Goal: Complete application form

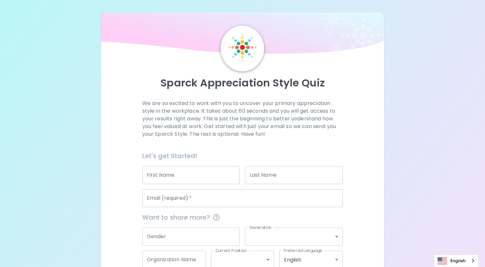
click at [184, 174] on input "First Name" at bounding box center [191, 175] width 98 height 18
type input "[PERSON_NAME]"
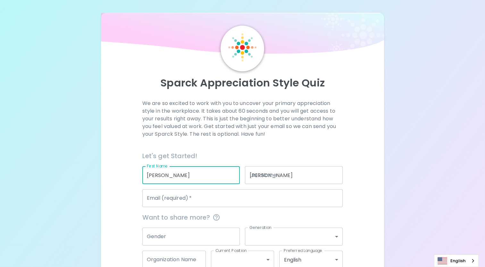
type input "[PERSON_NAME][EMAIL_ADDRESS][PERSON_NAME][DOMAIN_NAME]"
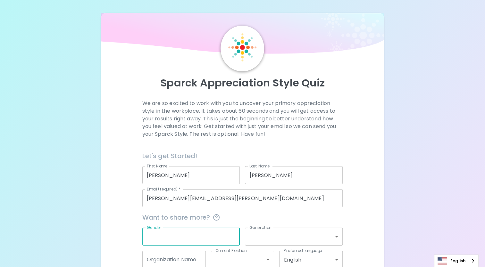
click at [192, 243] on input "Gender" at bounding box center [191, 237] width 98 height 18
type input "[DEMOGRAPHIC_DATA]"
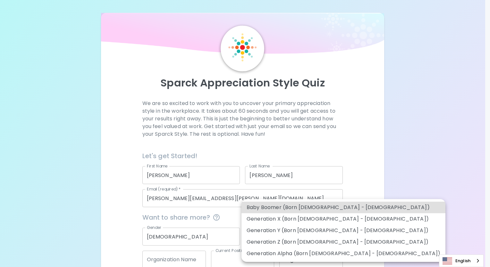
click at [275, 242] on body "Sparck Appreciation Style Quiz We are so excited to work with you to uncover yo…" at bounding box center [245, 153] width 490 height 306
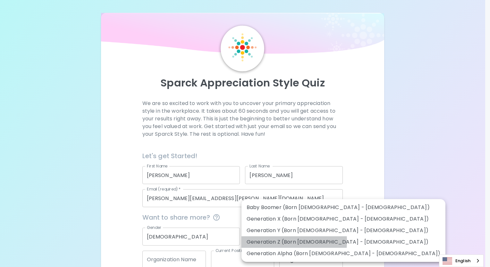
click at [275, 242] on li "Generation Z (Born [DEMOGRAPHIC_DATA] - [DEMOGRAPHIC_DATA])" at bounding box center [343, 243] width 204 height 12
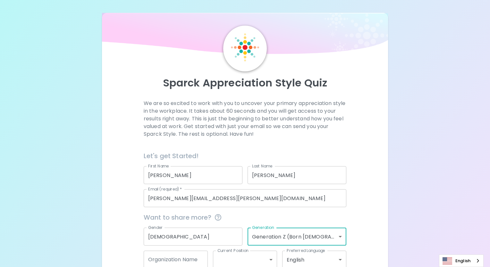
click at [275, 242] on body "Sparck Appreciation Style Quiz We are so excited to work with you to uncover yo…" at bounding box center [245, 153] width 490 height 306
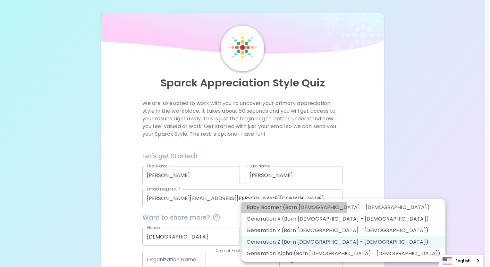
click at [277, 207] on li "Baby Boomer (Born [DEMOGRAPHIC_DATA] - [DEMOGRAPHIC_DATA])" at bounding box center [343, 208] width 204 height 12
type input "baby_boomer"
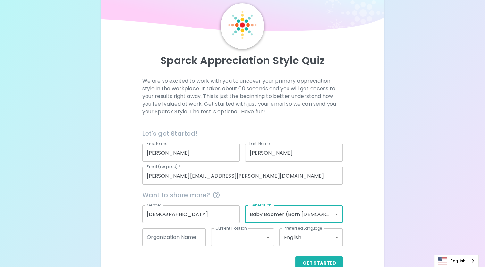
scroll to position [38, 0]
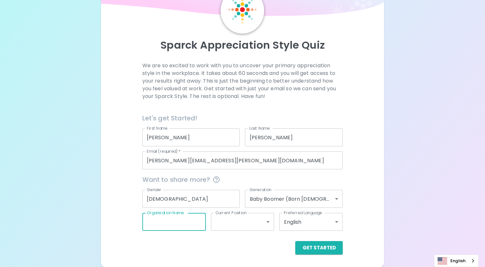
click at [188, 225] on input "Organization Name" at bounding box center [173, 222] width 63 height 18
type input "Prolink"
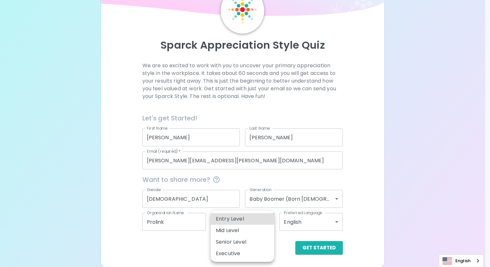
click at [269, 223] on body "Sparck Appreciation Style Quiz We are so excited to work with you to uncover yo…" at bounding box center [245, 115] width 490 height 306
click at [262, 219] on li "Entry Level" at bounding box center [242, 220] width 63 height 12
type input "entry_level"
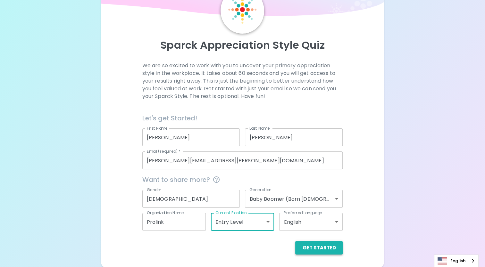
click at [322, 251] on button "Get Started" at bounding box center [318, 247] width 47 height 13
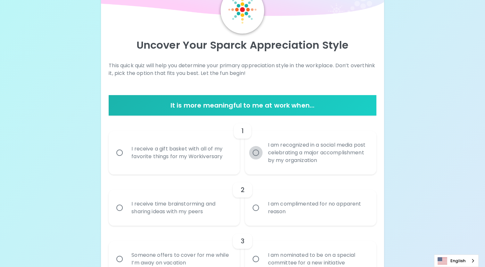
click at [256, 152] on input "I am recognized in a social media post celebrating a major accomplishment by my…" at bounding box center [255, 152] width 13 height 13
radio input "true"
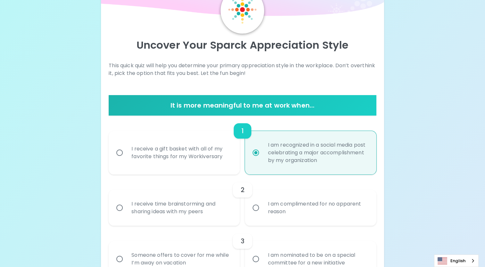
scroll to position [89, 0]
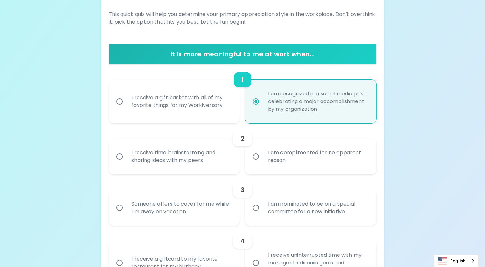
click at [119, 157] on input "I receive time brainstorming and sharing ideas with my peers" at bounding box center [119, 156] width 13 height 13
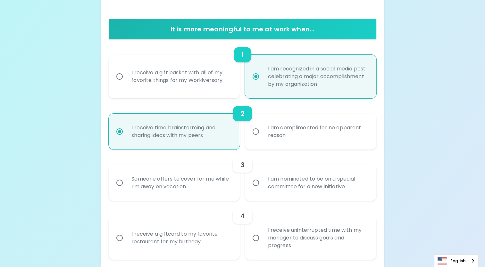
scroll to position [140, 0]
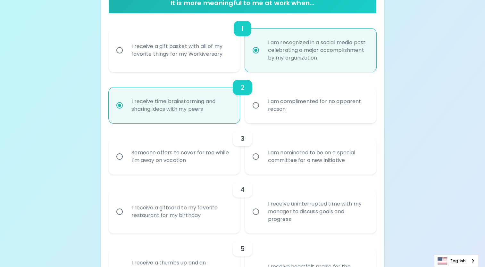
radio input "true"
click at [255, 157] on input "I am nominated to be on a special committee for a new initiative" at bounding box center [255, 156] width 13 height 13
radio input "false"
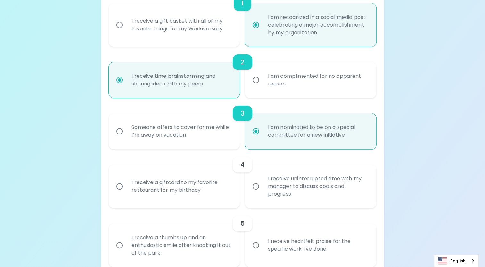
scroll to position [192, 0]
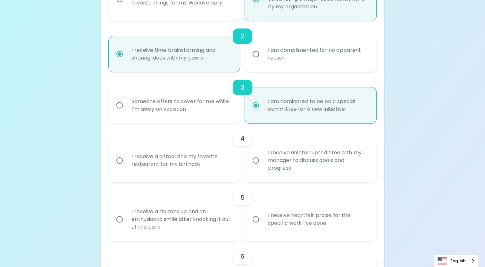
radio input "true"
click at [255, 162] on input "I receive uninterrupted time with my manager to discuss goals and progress" at bounding box center [255, 160] width 13 height 13
radio input "false"
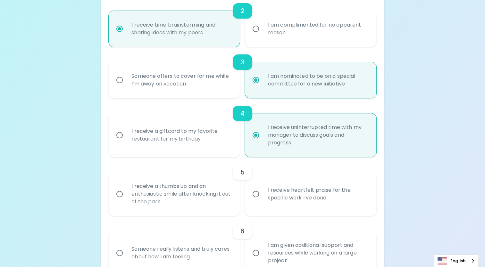
scroll to position [243, 0]
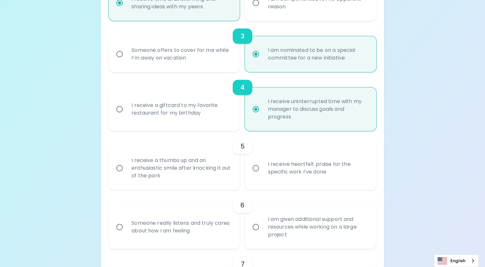
radio input "true"
click at [119, 167] on input "I receive a thumbs up and an enthusiastic smile after knocking it out of the pa…" at bounding box center [119, 168] width 13 height 13
radio input "false"
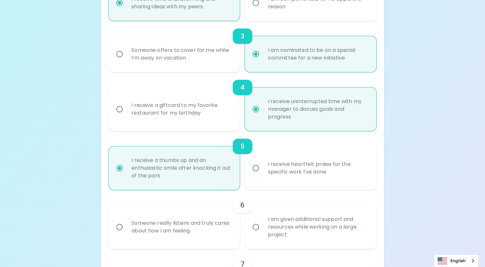
scroll to position [294, 0]
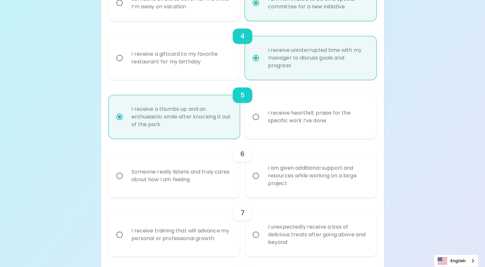
radio input "true"
click at [119, 175] on input "Someone really listens and truly cares about how I am feeling" at bounding box center [119, 175] width 13 height 13
radio input "false"
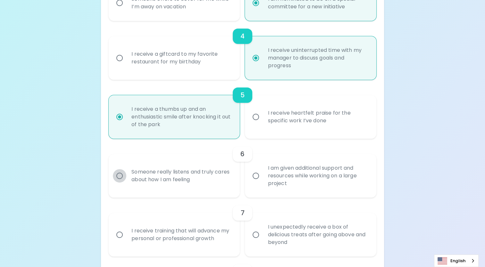
radio input "false"
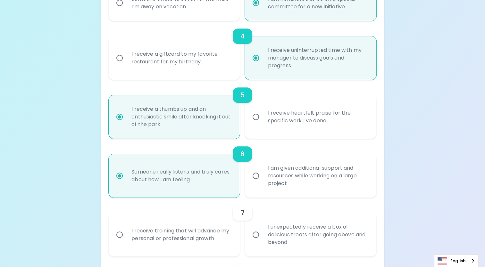
scroll to position [346, 0]
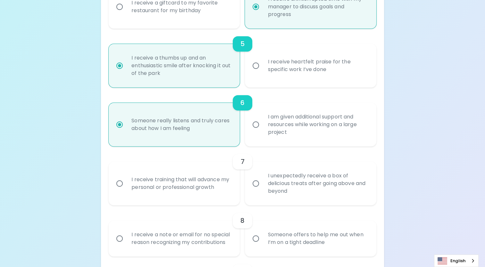
radio input "true"
click at [119, 183] on input "I receive training that will advance my personal or professional growth" at bounding box center [119, 183] width 13 height 13
radio input "false"
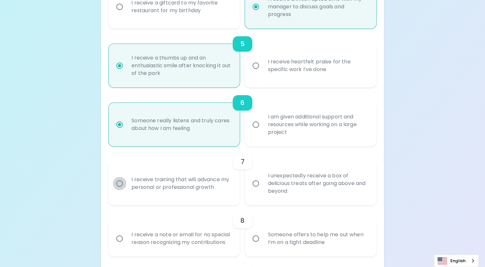
radio input "false"
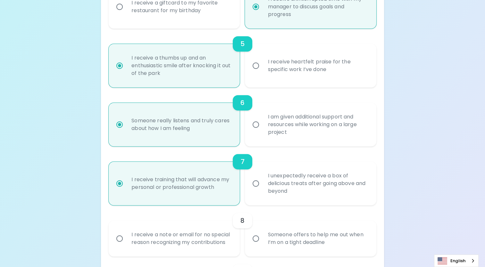
scroll to position [397, 0]
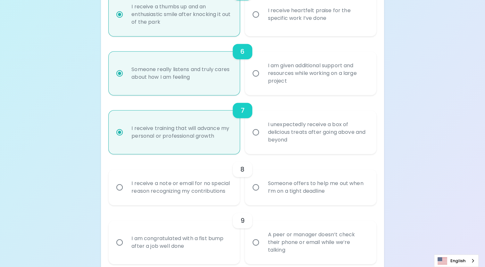
radio input "true"
click at [118, 186] on input "I receive a note or email for no special reason recognizing my contributions" at bounding box center [119, 187] width 13 height 13
radio input "false"
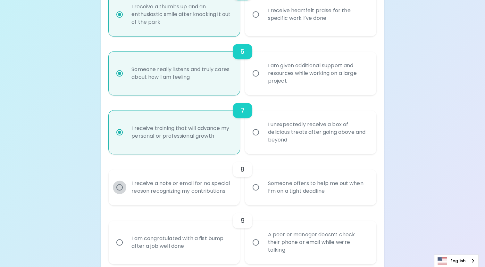
radio input "false"
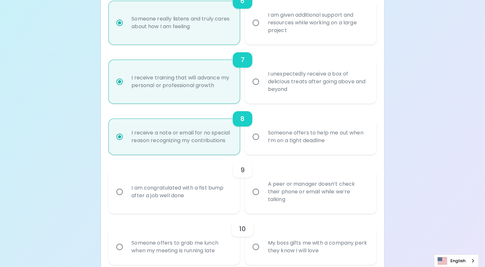
scroll to position [448, 0]
radio input "true"
click at [257, 191] on input "A peer or manager doesn’t check their phone or email while we’re talking" at bounding box center [255, 191] width 13 height 13
radio input "false"
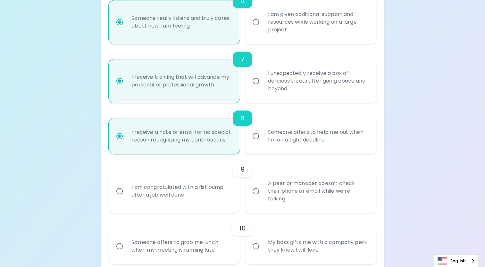
radio input "false"
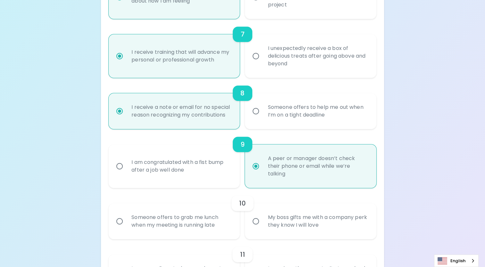
scroll to position [500, 0]
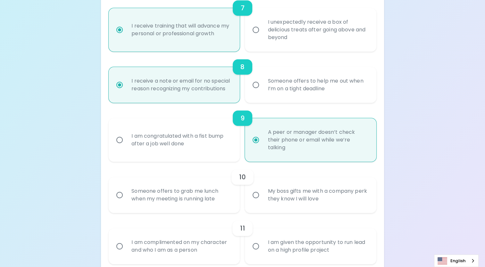
radio input "true"
click at [119, 192] on input "Someone offers to grab me lunch when my meeting is running late" at bounding box center [119, 195] width 13 height 13
radio input "false"
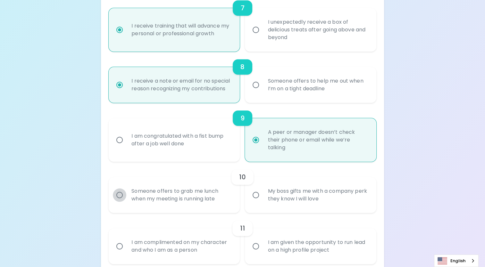
radio input "false"
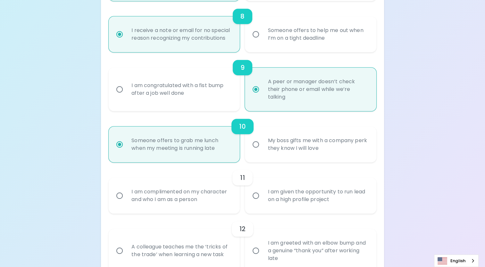
scroll to position [551, 0]
radio input "true"
click at [119, 195] on input "I am complimented on my character and who I am as a person" at bounding box center [119, 195] width 13 height 13
radio input "false"
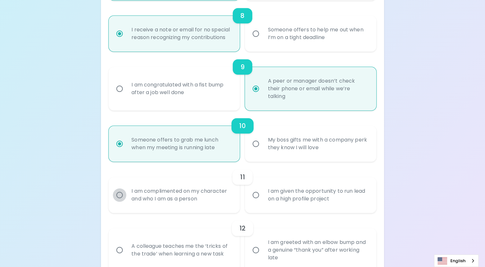
radio input "false"
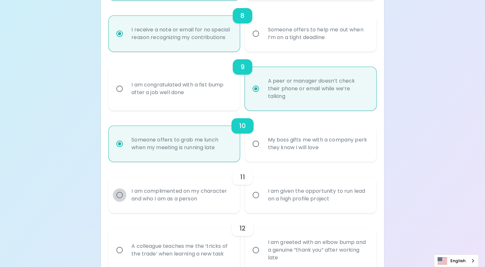
radio input "false"
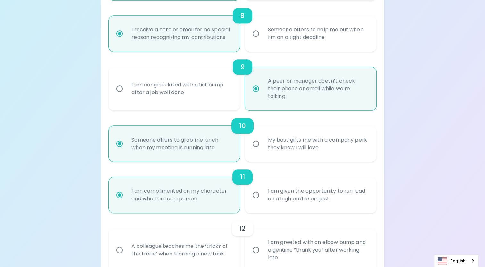
scroll to position [602, 0]
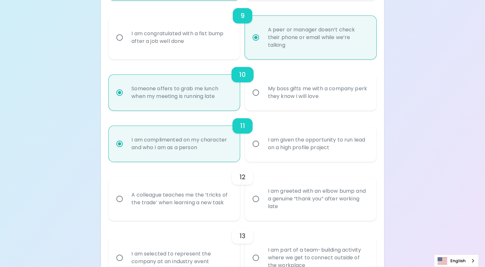
radio input "true"
click at [120, 199] on input "A colleague teaches me the ‘tricks of the trade’ when learning a new task" at bounding box center [119, 198] width 13 height 13
radio input "false"
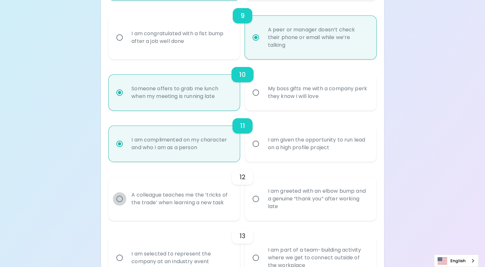
radio input "false"
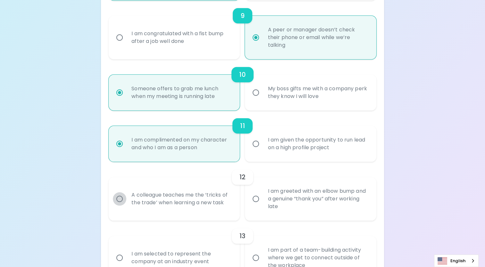
radio input "false"
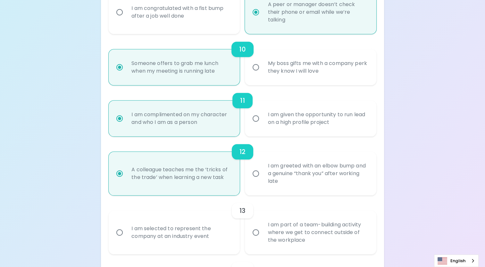
scroll to position [653, 0]
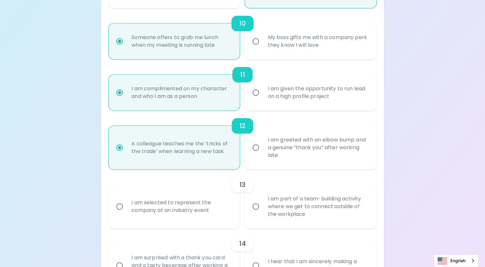
radio input "true"
click at [256, 208] on input "I am part of a team-building activity where we get to connect outside of the wo…" at bounding box center [255, 206] width 13 height 13
radio input "false"
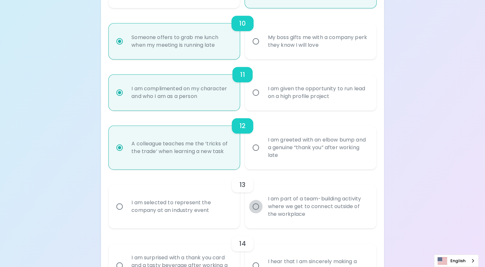
radio input "false"
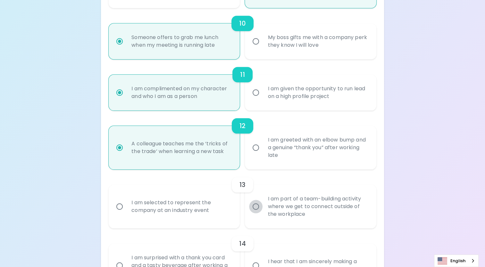
radio input "false"
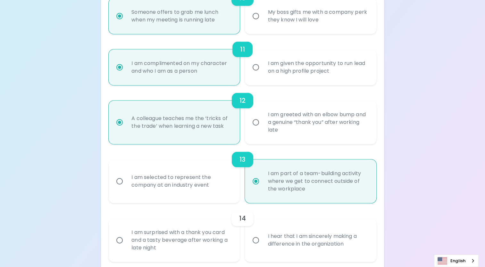
scroll to position [705, 0]
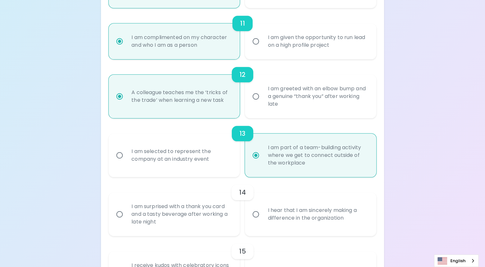
radio input "true"
click at [254, 212] on input "I hear that I am sincerely making a difference in the organization" at bounding box center [255, 214] width 13 height 13
radio input "false"
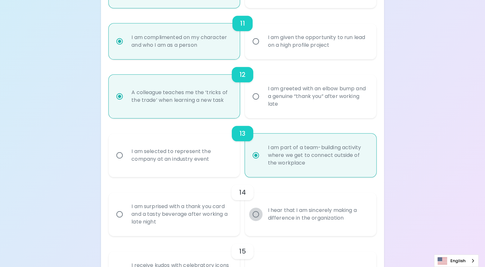
radio input "false"
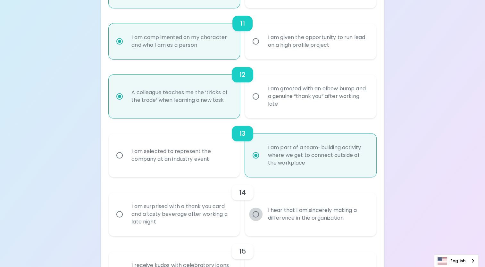
radio input "false"
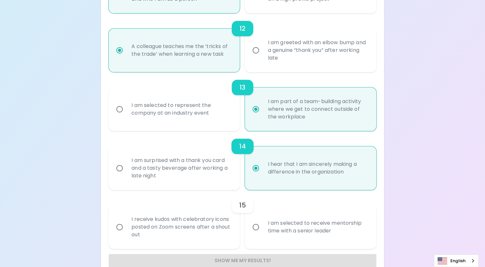
scroll to position [756, 0]
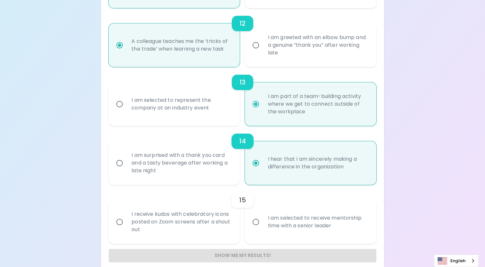
radio input "true"
click at [256, 222] on input "I am selected to receive mentorship time with a senior leader" at bounding box center [255, 221] width 13 height 13
radio input "false"
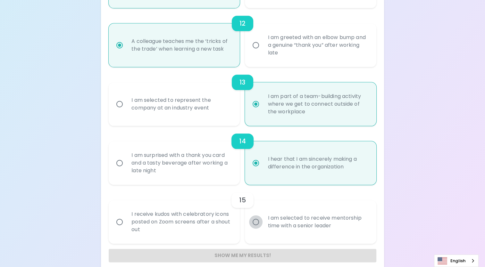
radio input "false"
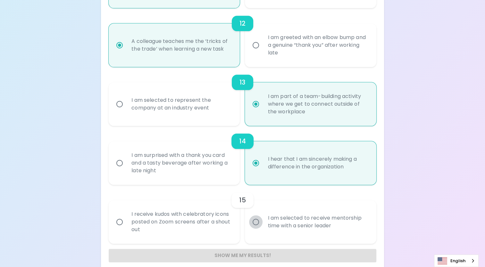
radio input "false"
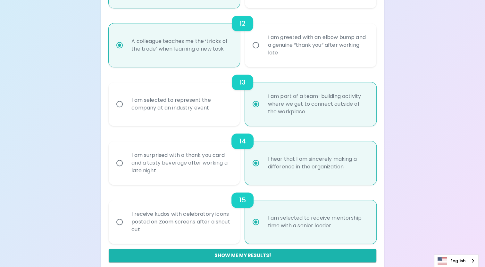
scroll to position [764, 0]
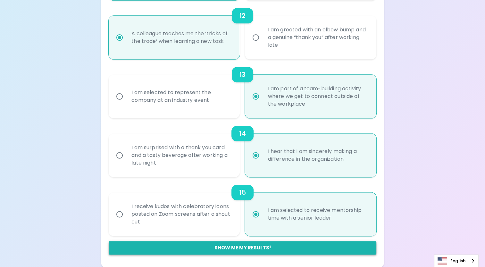
radio input "true"
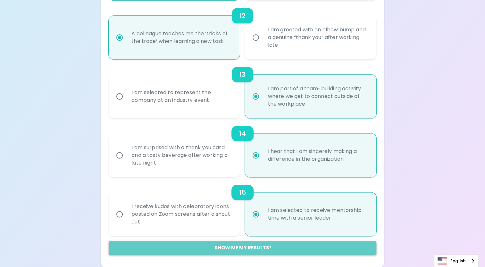
click at [246, 248] on button "Show me my results!" at bounding box center [243, 247] width 268 height 13
radio input "false"
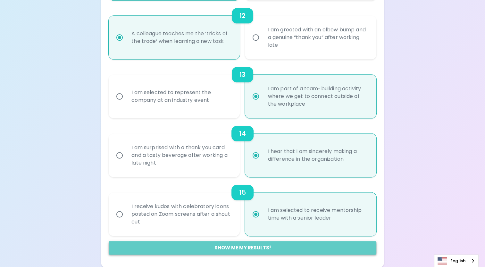
radio input "false"
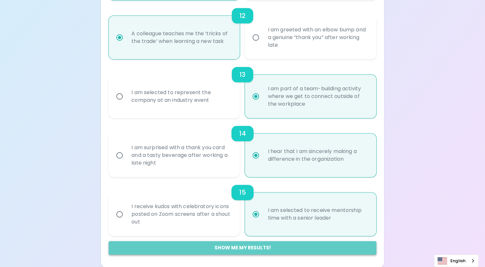
radio input "false"
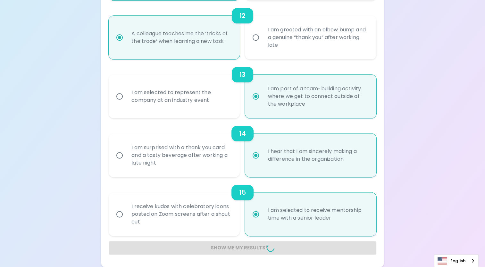
radio input "false"
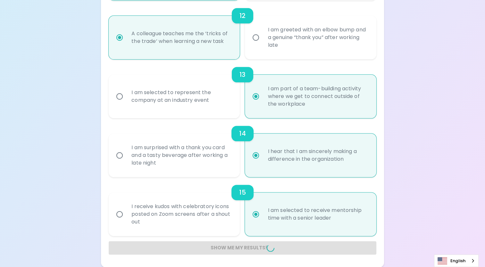
radio input "false"
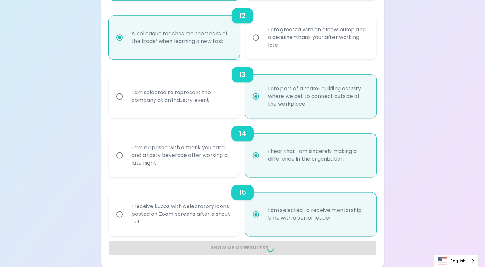
radio input "false"
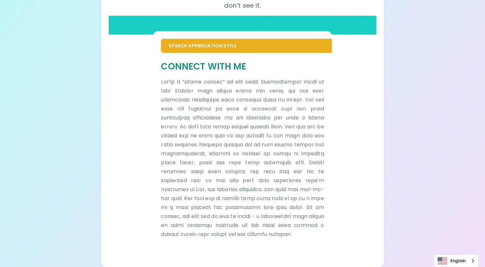
scroll to position [109, 0]
